Goal: Task Accomplishment & Management: Use online tool/utility

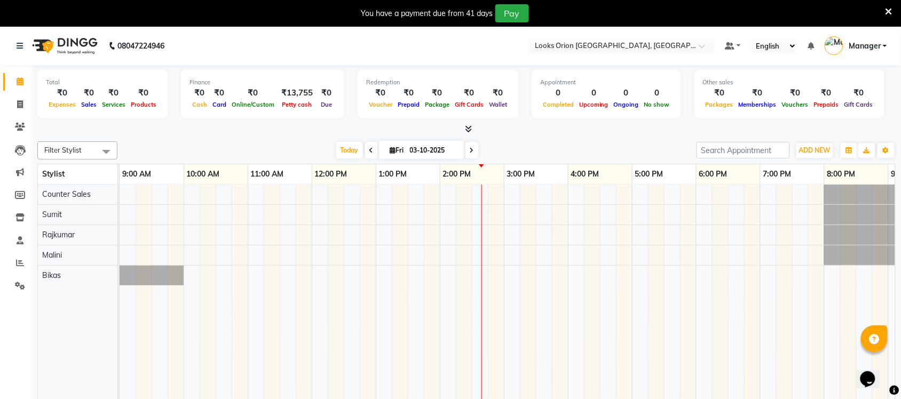
scroll to position [0, 65]
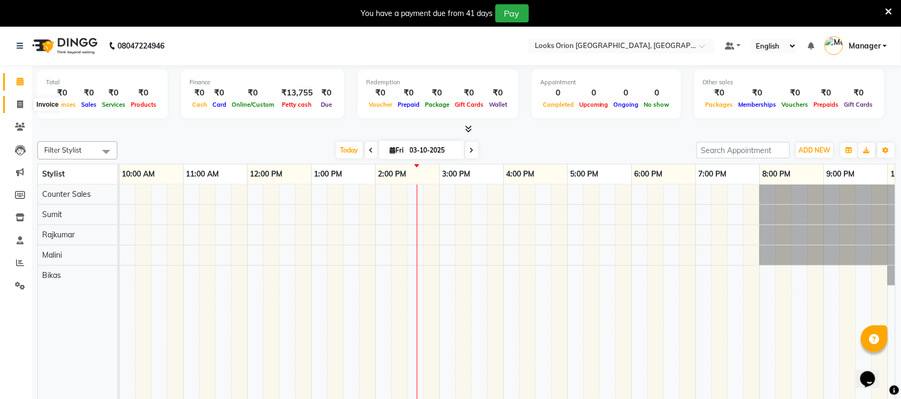
click at [19, 104] on icon at bounding box center [20, 104] width 6 height 8
select select "service"
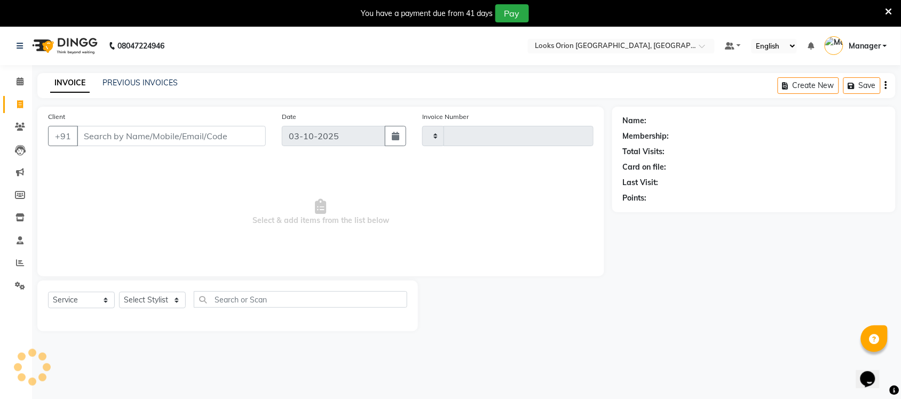
type input "0913"
select select "8943"
type input "9916244370"
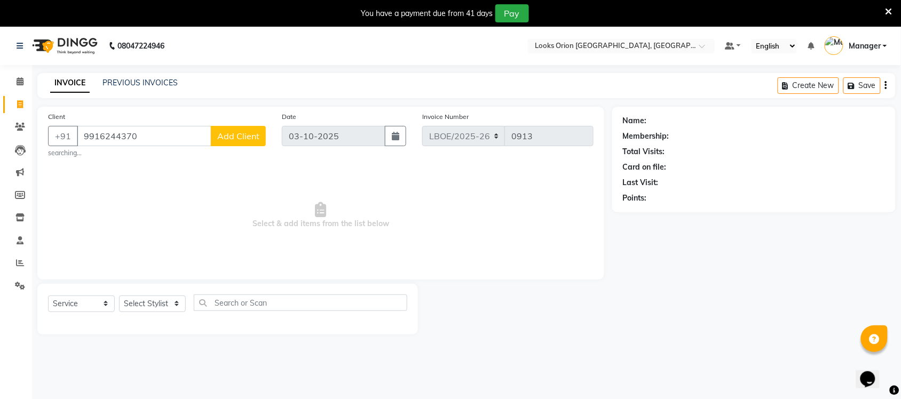
click at [238, 136] on span "Add Client" at bounding box center [238, 136] width 42 height 11
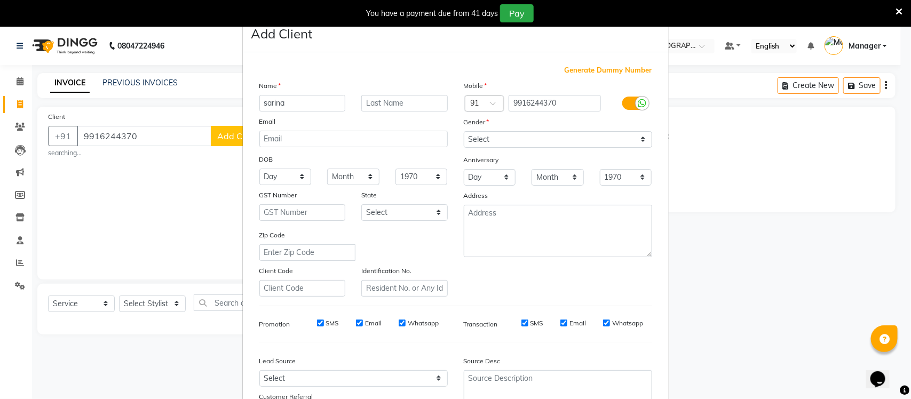
type input "sarina"
click at [442, 212] on select "Select [GEOGRAPHIC_DATA] [GEOGRAPHIC_DATA] [GEOGRAPHIC_DATA] [GEOGRAPHIC_DATA] …" at bounding box center [404, 213] width 87 height 17
select select "17"
click at [361, 205] on select "Select [GEOGRAPHIC_DATA] [GEOGRAPHIC_DATA] [GEOGRAPHIC_DATA] [GEOGRAPHIC_DATA] …" at bounding box center [404, 213] width 87 height 17
drag, startPoint x: 639, startPoint y: 143, endPoint x: 626, endPoint y: 145, distance: 12.4
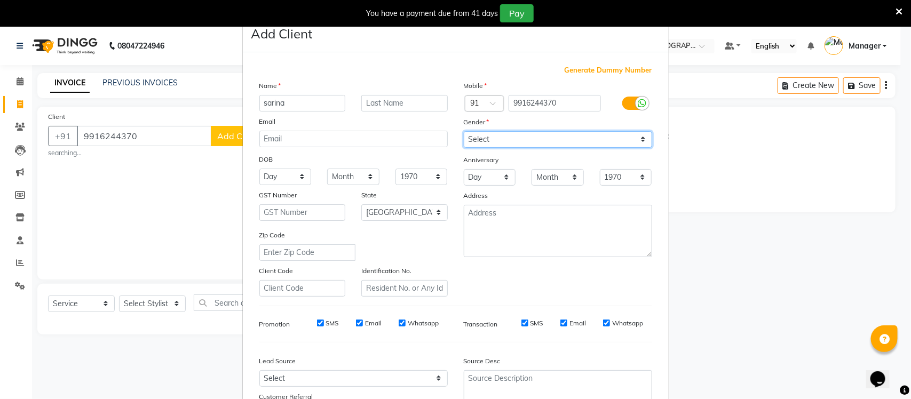
click at [639, 143] on select "Select [DEMOGRAPHIC_DATA] [DEMOGRAPHIC_DATA] Other Prefer Not To Say" at bounding box center [558, 139] width 188 height 17
select select "[DEMOGRAPHIC_DATA]"
click at [464, 131] on select "Select [DEMOGRAPHIC_DATA] [DEMOGRAPHIC_DATA] Other Prefer Not To Say" at bounding box center [558, 139] width 188 height 17
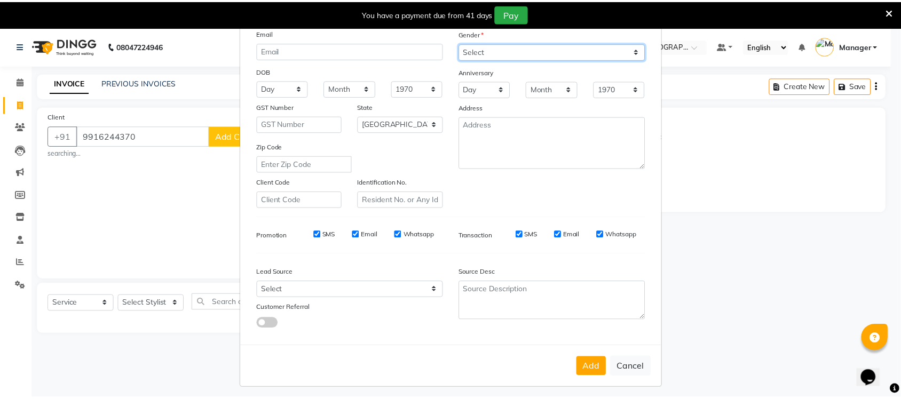
scroll to position [89, 0]
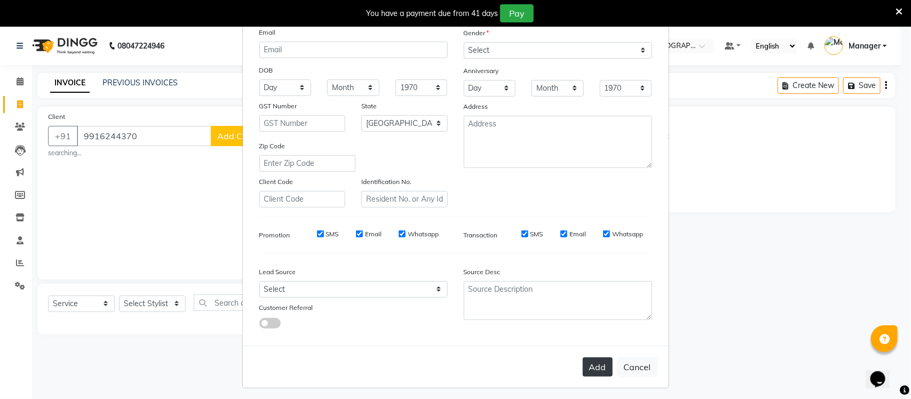
click at [585, 364] on button "Add" at bounding box center [598, 367] width 30 height 19
select select
select select "null"
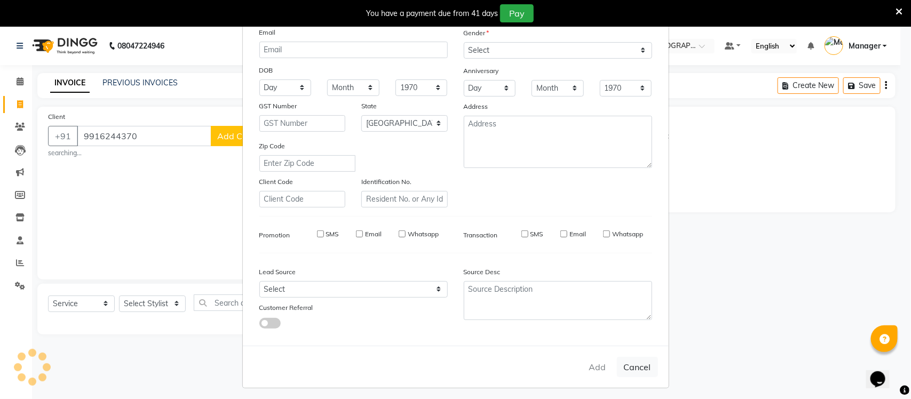
select select
checkbox input "false"
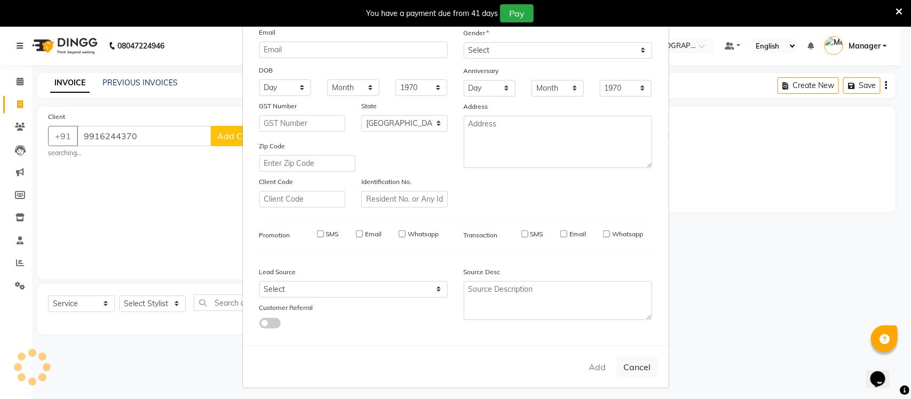
checkbox input "false"
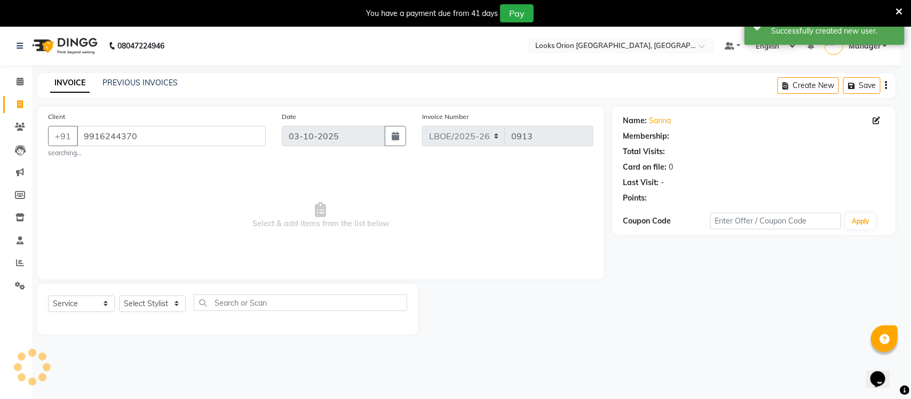
select select "1: Object"
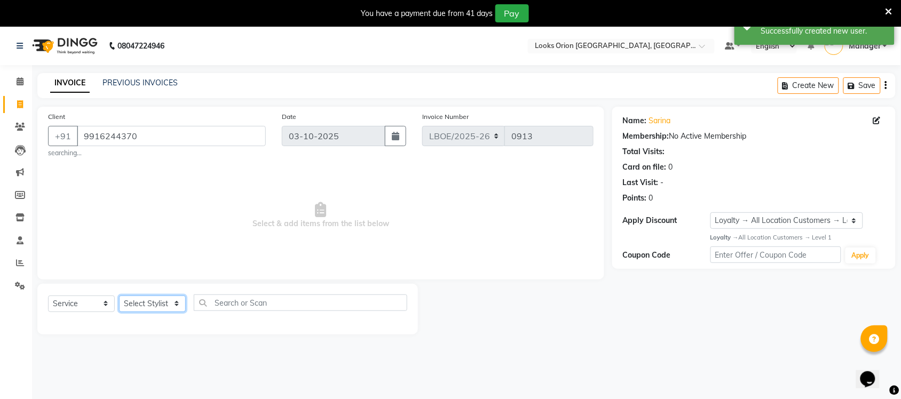
click at [171, 301] on select "Select Stylist Bikas Counter Sales Malini Manager [PERSON_NAME]" at bounding box center [152, 304] width 67 height 17
select select "90477"
click at [119, 296] on select "Select Stylist Bikas Counter Sales Malini Manager [PERSON_NAME]" at bounding box center [152, 304] width 67 height 17
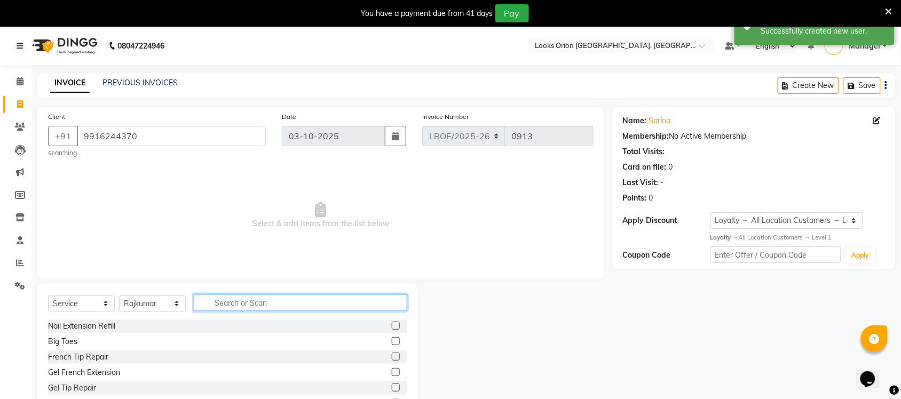
click at [225, 305] on input "text" at bounding box center [301, 303] width 214 height 17
type input "cut"
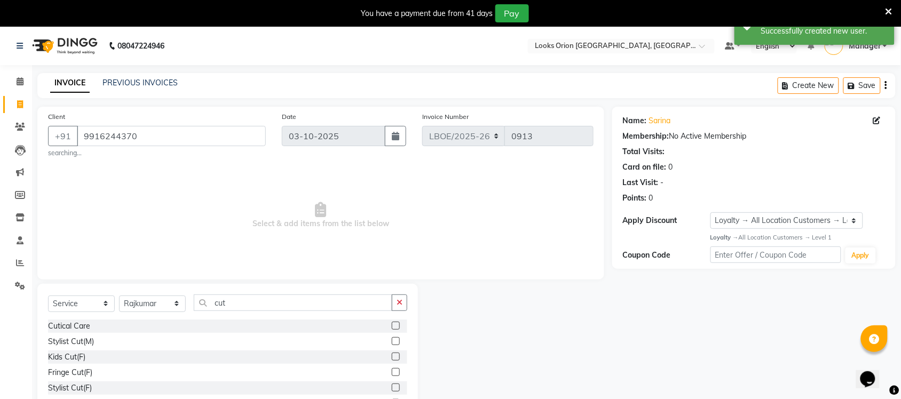
click at [392, 386] on label at bounding box center [396, 388] width 8 height 8
click at [392, 386] on input "checkbox" at bounding box center [395, 388] width 7 height 7
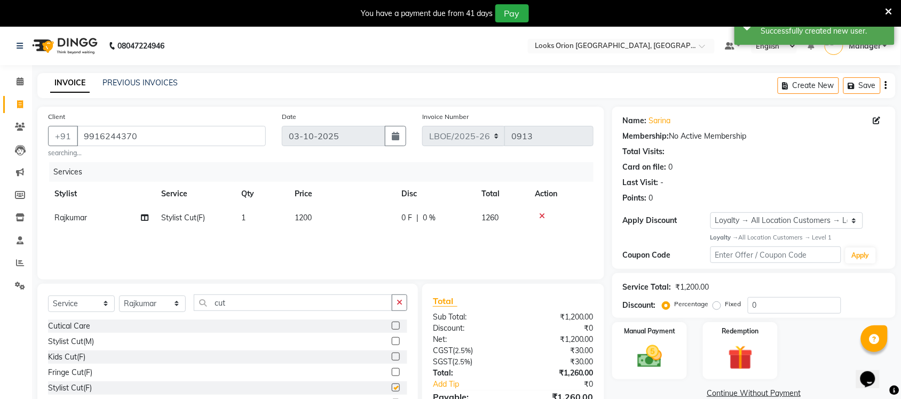
checkbox input "false"
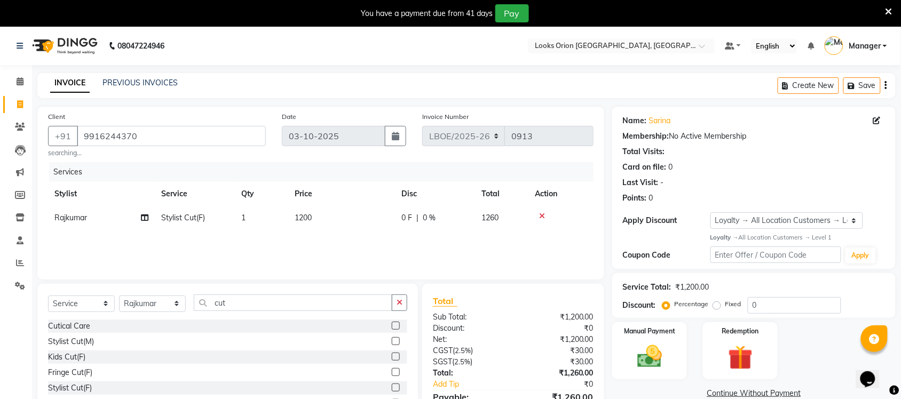
click at [342, 217] on td "1200" at bounding box center [341, 218] width 107 height 24
select select "90477"
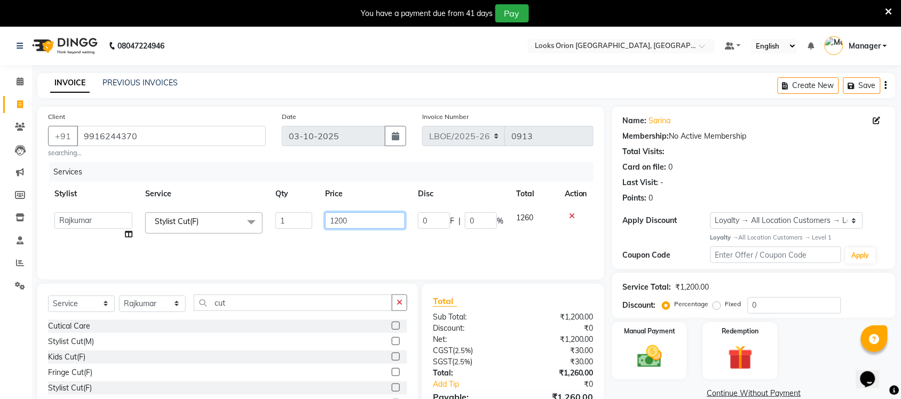
click at [367, 217] on input "1200" at bounding box center [365, 221] width 80 height 17
type input "1500"
click at [384, 244] on div "Services Stylist Service Qty Price Disc Total Action Bikas Counter Sales Malini…" at bounding box center [321, 215] width 546 height 107
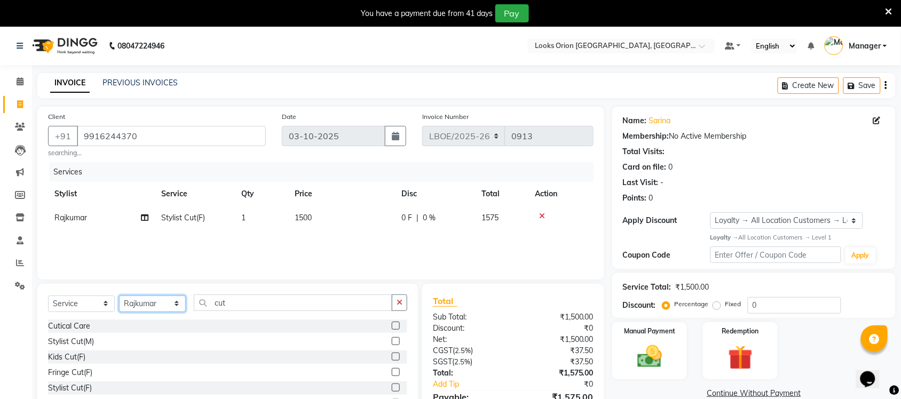
click at [180, 304] on select "Select Stylist Bikas Counter Sales Malini Manager [PERSON_NAME]" at bounding box center [152, 304] width 67 height 17
select select "92864"
click at [119, 296] on select "Select Stylist Bikas Counter Sales Malini Manager [PERSON_NAME]" at bounding box center [152, 304] width 67 height 17
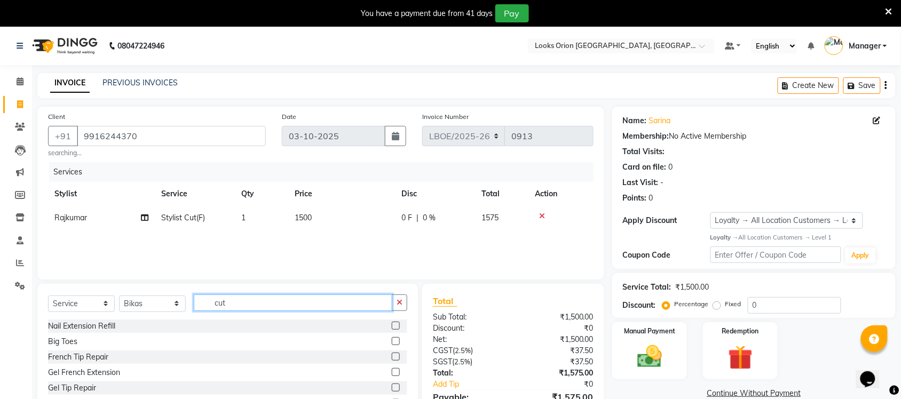
click at [353, 305] on input "cut" at bounding box center [293, 303] width 199 height 17
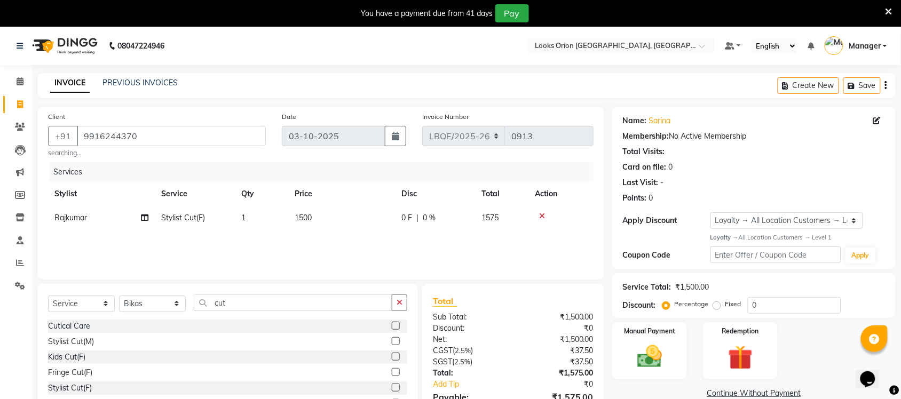
click at [392, 388] on label at bounding box center [396, 388] width 8 height 8
click at [392, 388] on input "checkbox" at bounding box center [395, 388] width 7 height 7
checkbox input "false"
click at [329, 235] on td "1200" at bounding box center [341, 242] width 107 height 24
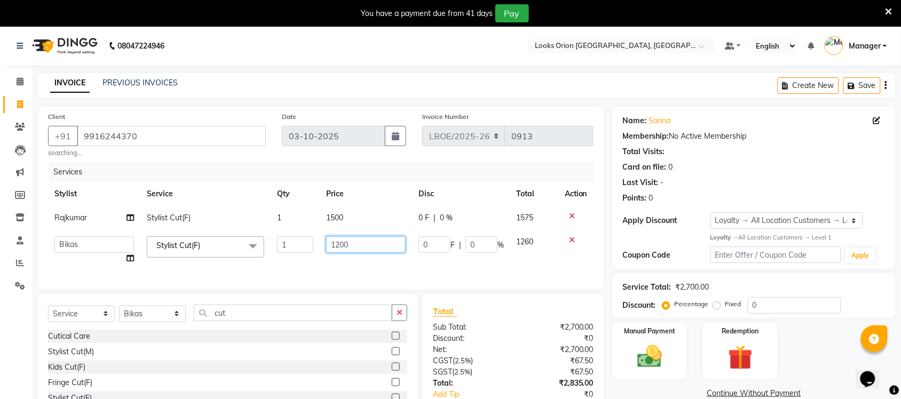
click at [358, 241] on input "1200" at bounding box center [366, 245] width 80 height 17
type input "1500"
click at [367, 262] on div "Services Stylist Service Qty Price Disc Total Action Rajkumar Stylist Cut(F) 1 …" at bounding box center [321, 220] width 546 height 117
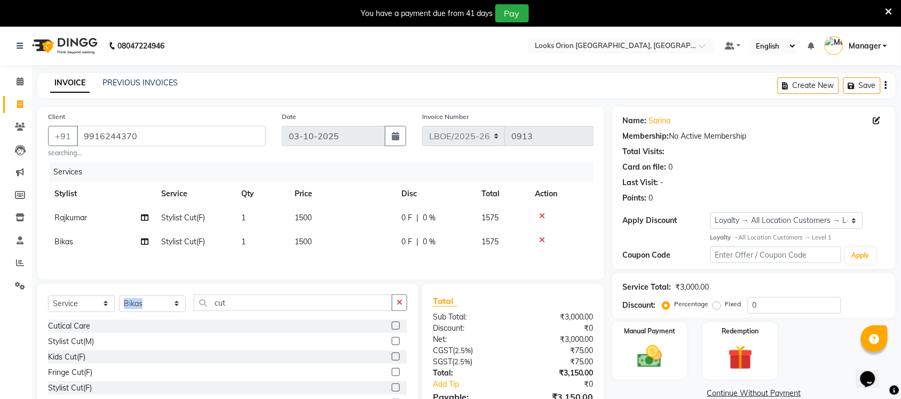
drag, startPoint x: 190, startPoint y: 305, endPoint x: 179, endPoint y: 308, distance: 10.9
click at [191, 305] on div "Select Service Product Membership Package Voucher Prepaid Gift Card Select Styl…" at bounding box center [227, 307] width 359 height 25
click at [180, 308] on select "Select Stylist Bikas Counter Sales Malini Manager [PERSON_NAME]" at bounding box center [152, 304] width 67 height 17
select select "90479"
click at [119, 299] on select "Select Stylist Bikas Counter Sales Malini Manager [PERSON_NAME]" at bounding box center [152, 304] width 67 height 17
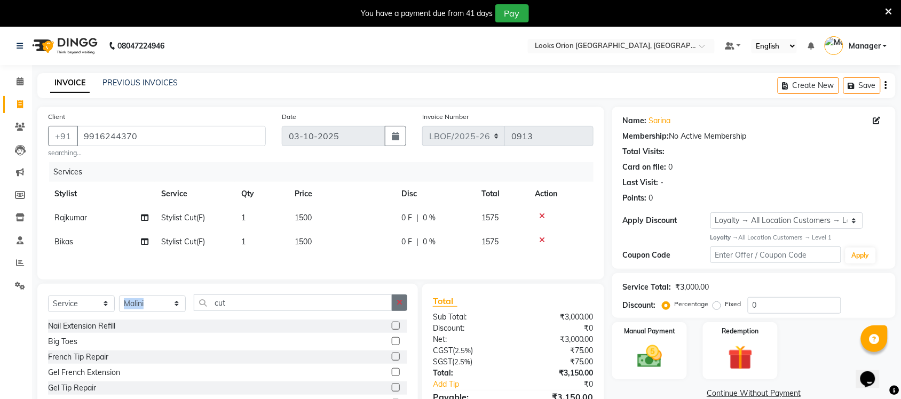
click at [399, 306] on icon "button" at bounding box center [400, 302] width 6 height 7
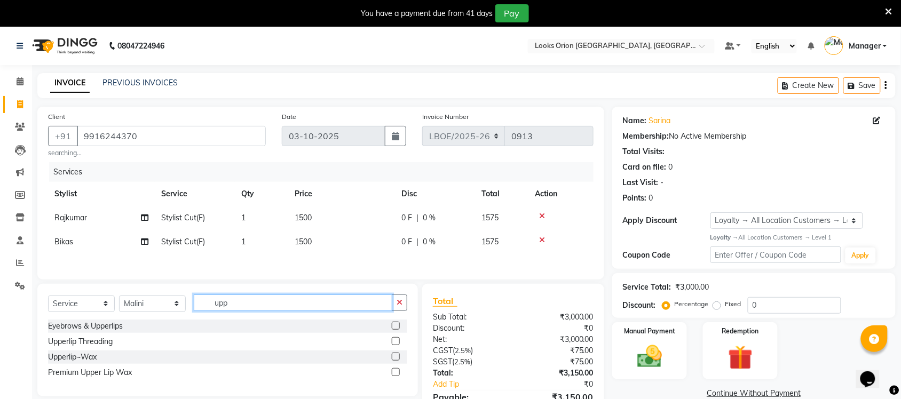
type input "upp"
drag, startPoint x: 394, startPoint y: 361, endPoint x: 401, endPoint y: 357, distance: 8.9
click at [394, 361] on label at bounding box center [396, 357] width 8 height 8
click at [394, 361] on input "checkbox" at bounding box center [395, 357] width 7 height 7
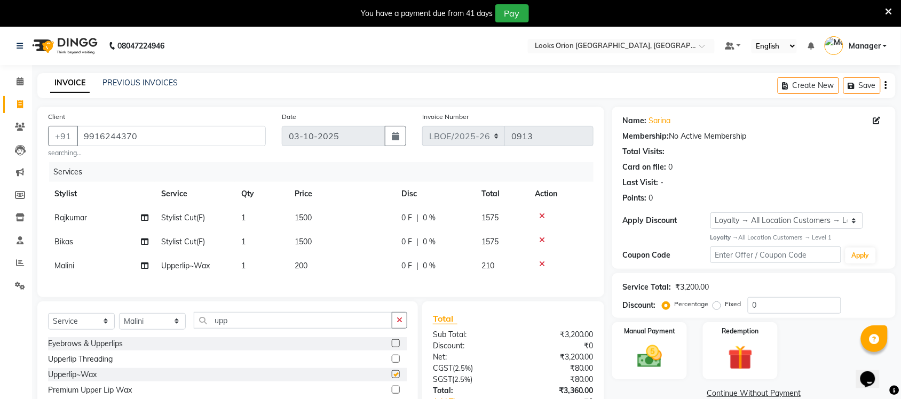
checkbox input "false"
click at [343, 273] on td "200" at bounding box center [341, 266] width 107 height 24
select select "90479"
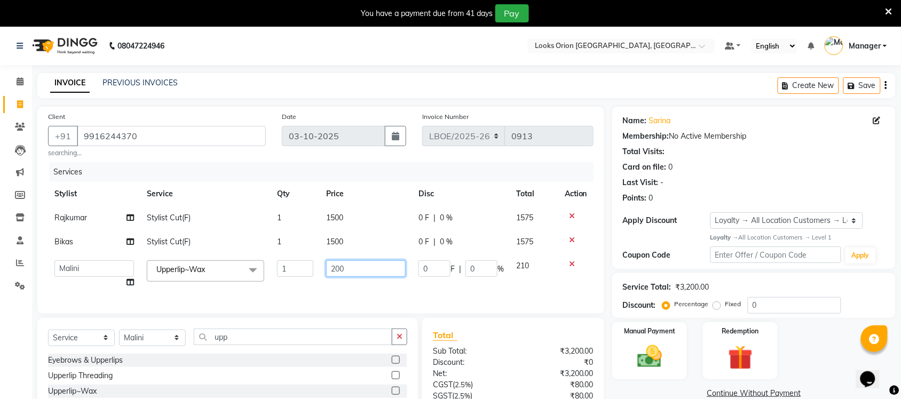
click at [352, 270] on input "200" at bounding box center [366, 269] width 80 height 17
type input "2"
type input "150"
click at [401, 290] on div "Services Stylist Service Qty Price Disc Total Action Rajkumar Stylist Cut(F) 1 …" at bounding box center [321, 232] width 546 height 141
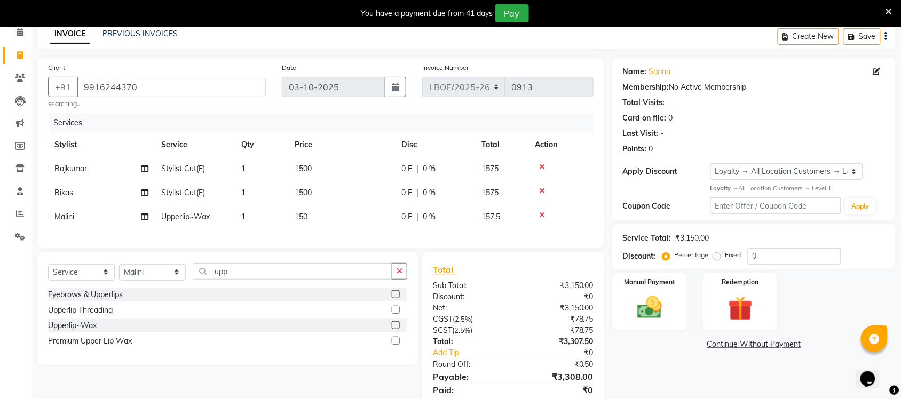
scroll to position [97, 0]
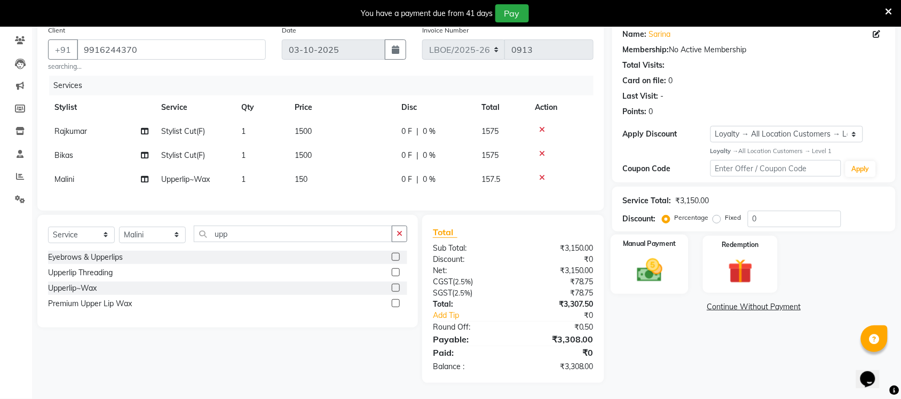
click at [652, 267] on img at bounding box center [650, 270] width 42 height 29
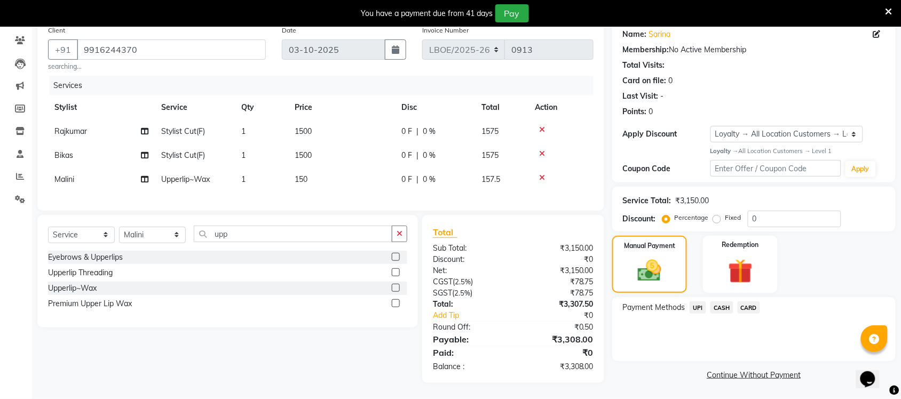
click at [750, 302] on span "CARD" at bounding box center [749, 308] width 23 height 12
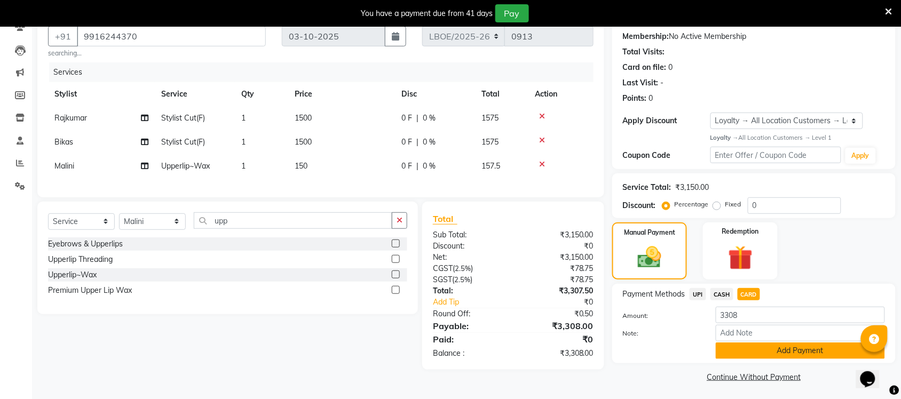
scroll to position [101, 0]
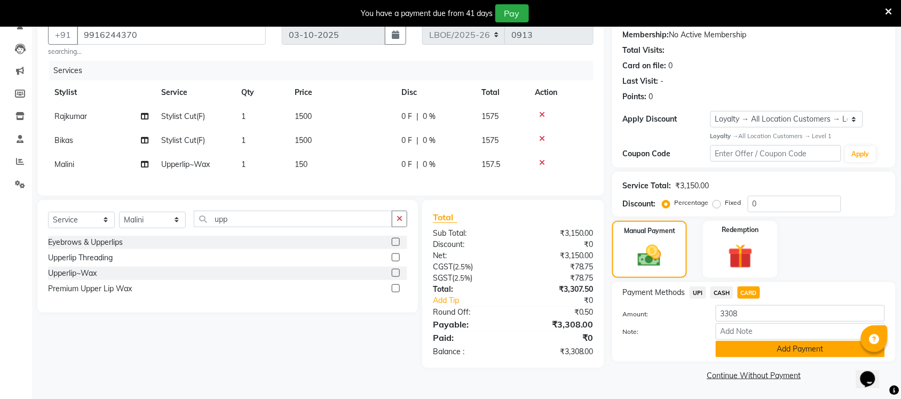
click at [812, 351] on button "Add Payment" at bounding box center [800, 349] width 169 height 17
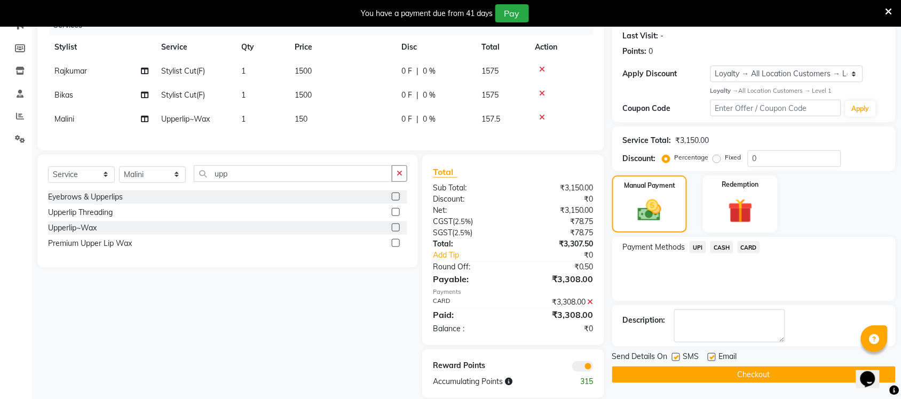
scroll to position [171, 0]
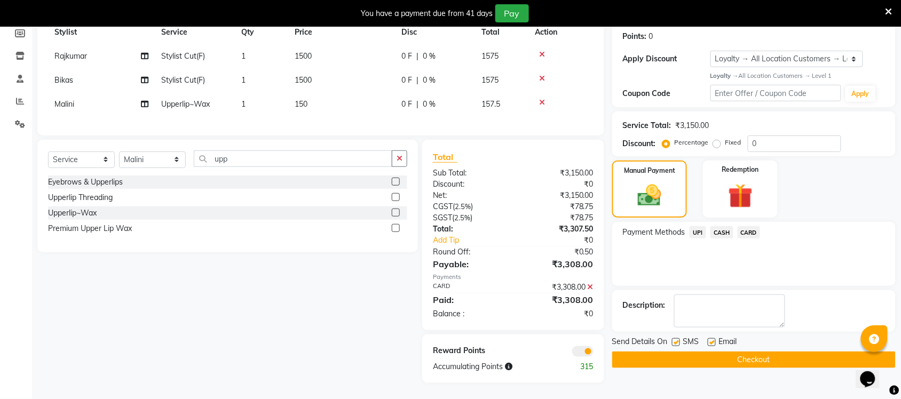
click at [750, 355] on button "Checkout" at bounding box center [754, 360] width 284 height 17
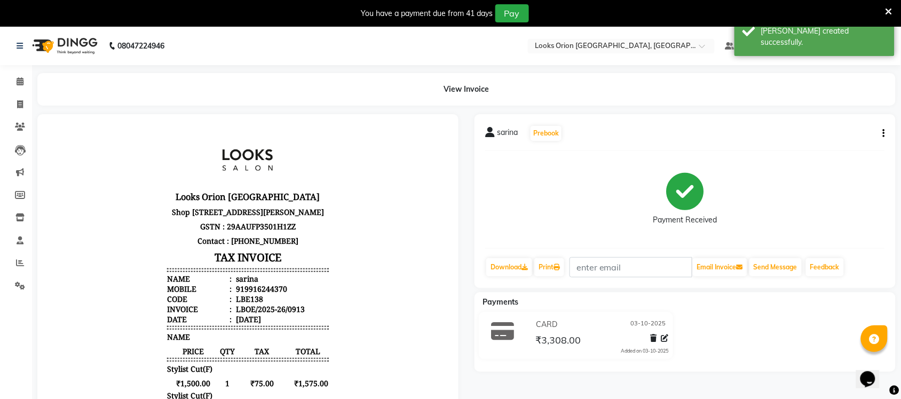
scroll to position [27, 0]
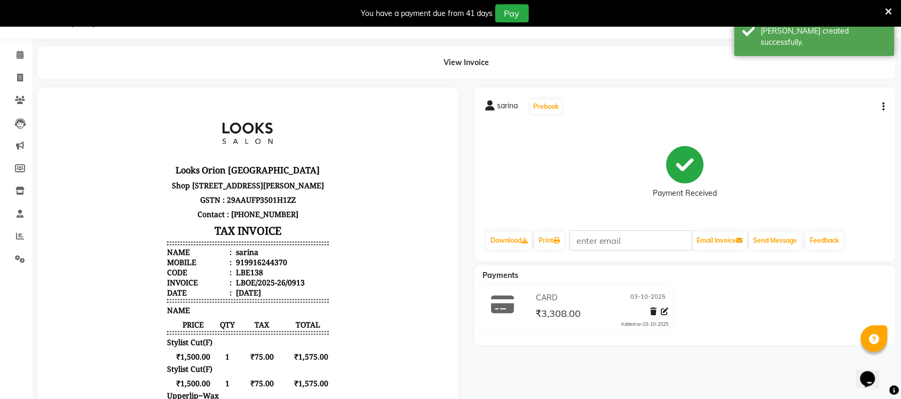
select select "service"
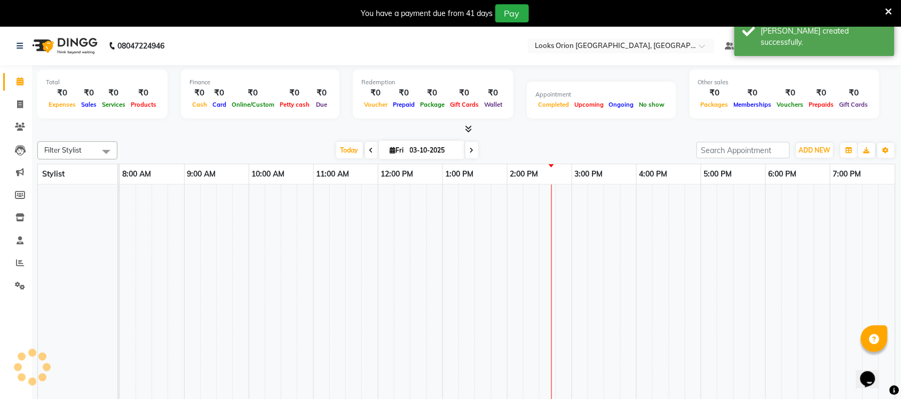
scroll to position [0, 121]
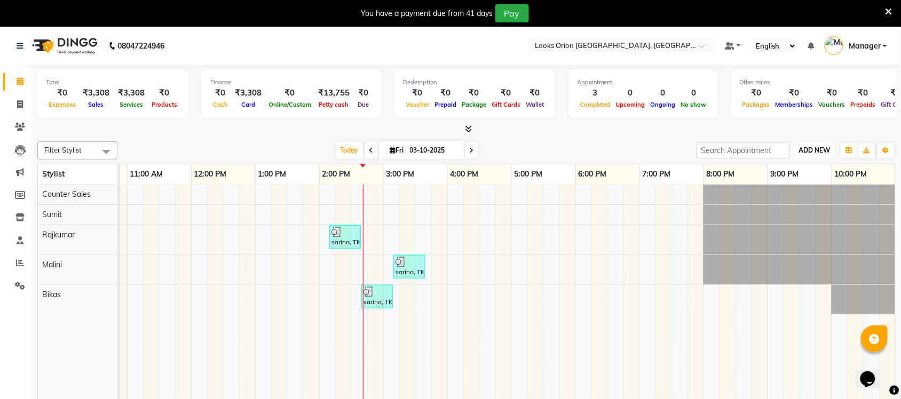
click at [809, 152] on span "ADD NEW" at bounding box center [815, 150] width 32 height 8
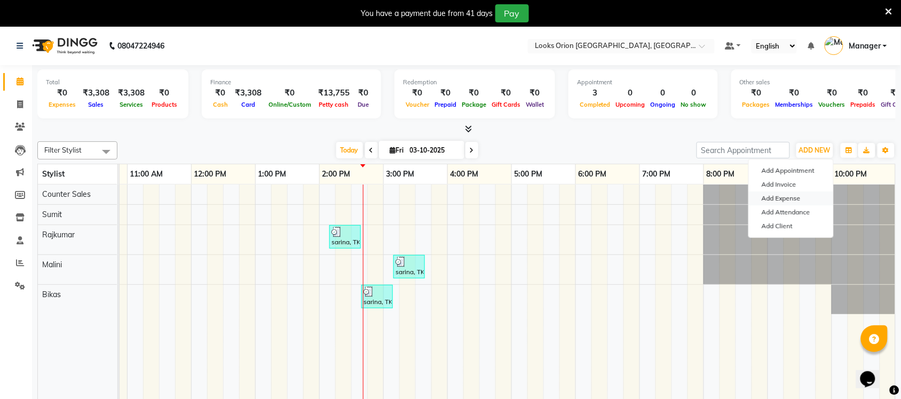
click at [789, 202] on link "Add Expense" at bounding box center [791, 199] width 84 height 14
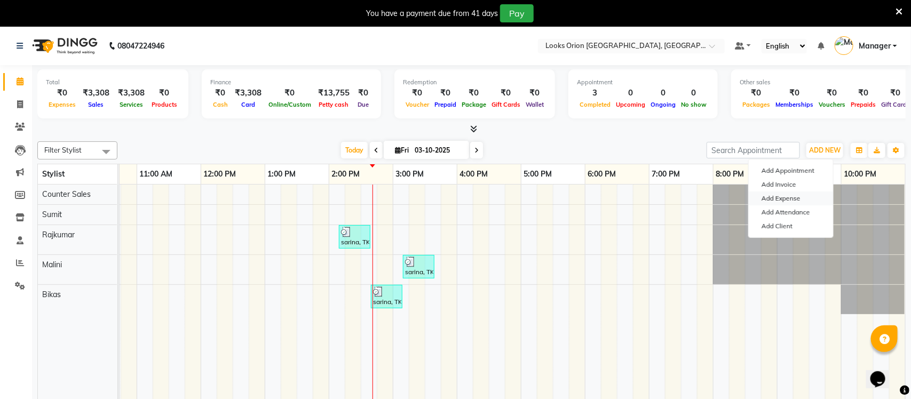
select select "1"
select select "8123"
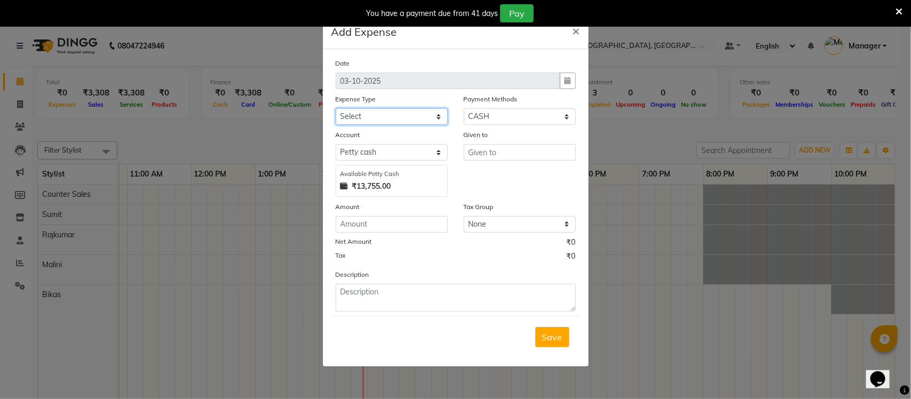
click at [441, 116] on select "Select Accommodation Aesthetics Bank Deposit BLINKIT Cash Handover Client Refun…" at bounding box center [392, 116] width 112 height 17
select select "24888"
click at [336, 108] on select "Select Accommodation Aesthetics Bank Deposit BLINKIT Cash Handover Client Refun…" at bounding box center [392, 116] width 112 height 17
click at [471, 151] on input "text" at bounding box center [520, 152] width 112 height 17
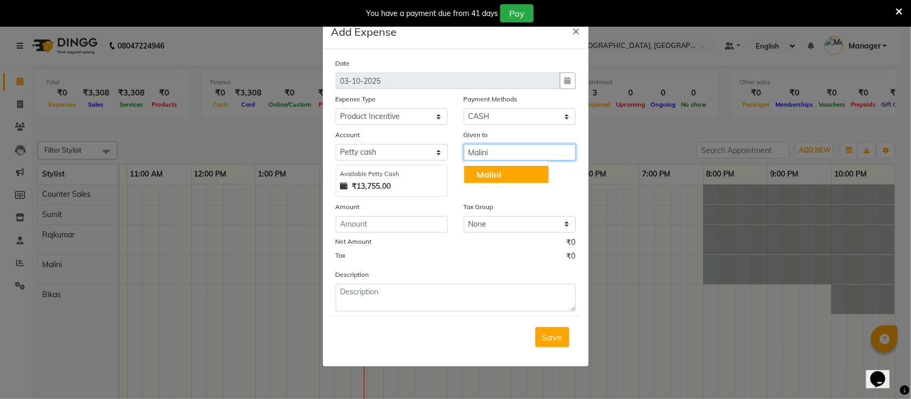
click at [478, 175] on span "Malini" at bounding box center [489, 174] width 25 height 11
type input "Malini"
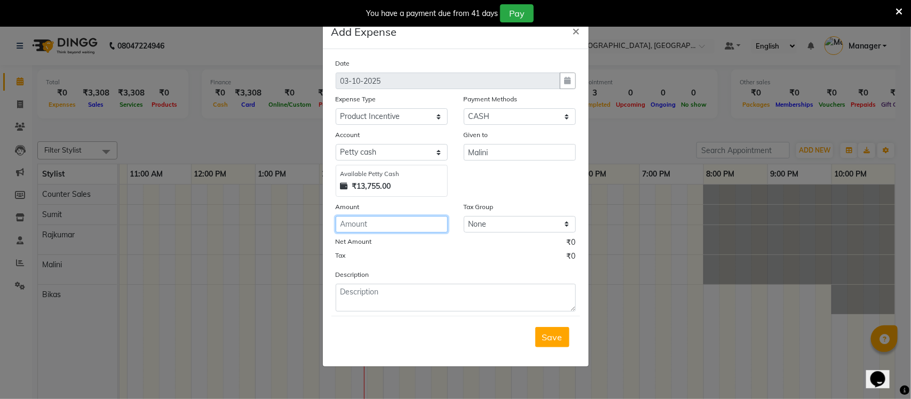
click at [384, 216] on input "number" at bounding box center [392, 224] width 112 height 17
type input "300"
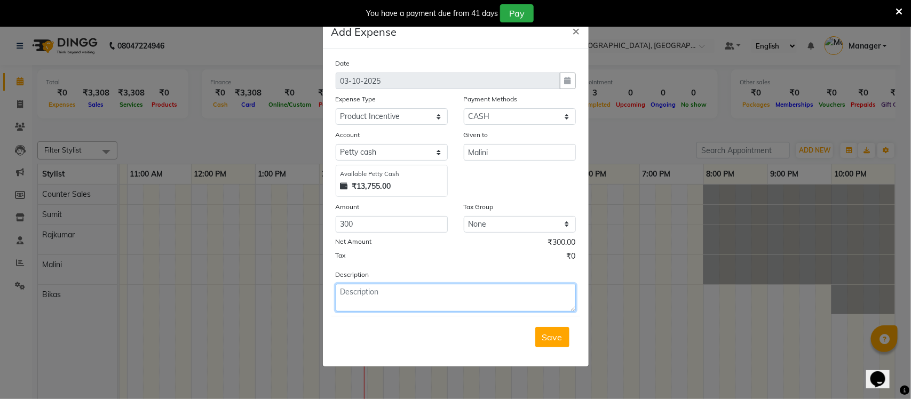
click at [364, 296] on textarea at bounding box center [456, 298] width 240 height 28
click at [344, 292] on textarea "olaplex" at bounding box center [456, 298] width 240 height 28
click at [402, 299] on textarea "Olaplex" at bounding box center [456, 298] width 240 height 28
type textarea "Olaplex"
click at [555, 341] on span "Save" at bounding box center [553, 337] width 20 height 11
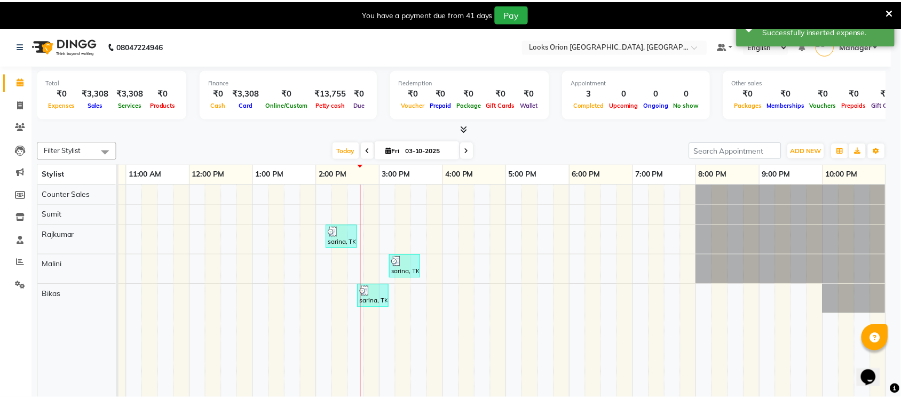
scroll to position [0, 111]
